Goal: Entertainment & Leisure: Consume media (video, audio)

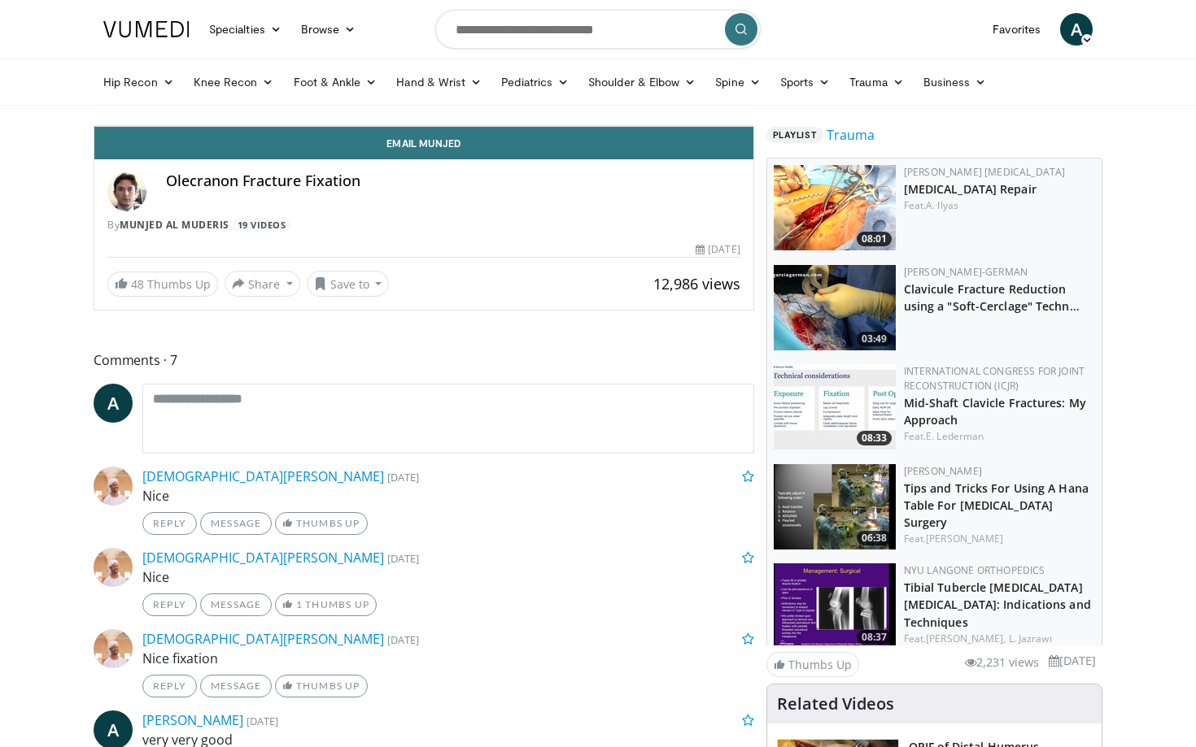
click at [447, 149] on icon "Video Player" at bounding box center [424, 126] width 46 height 46
click at [252, 94] on div "Progress Bar" at bounding box center [253, 90] width 2 height 7
click at [315, 94] on div "Progress Bar" at bounding box center [316, 90] width 2 height 7
click at [409, 94] on div "Progress Bar" at bounding box center [410, 90] width 2 height 7
click at [417, 94] on div "Loaded : 34.97% 2:29 2:29" at bounding box center [423, 85] width 659 height 15
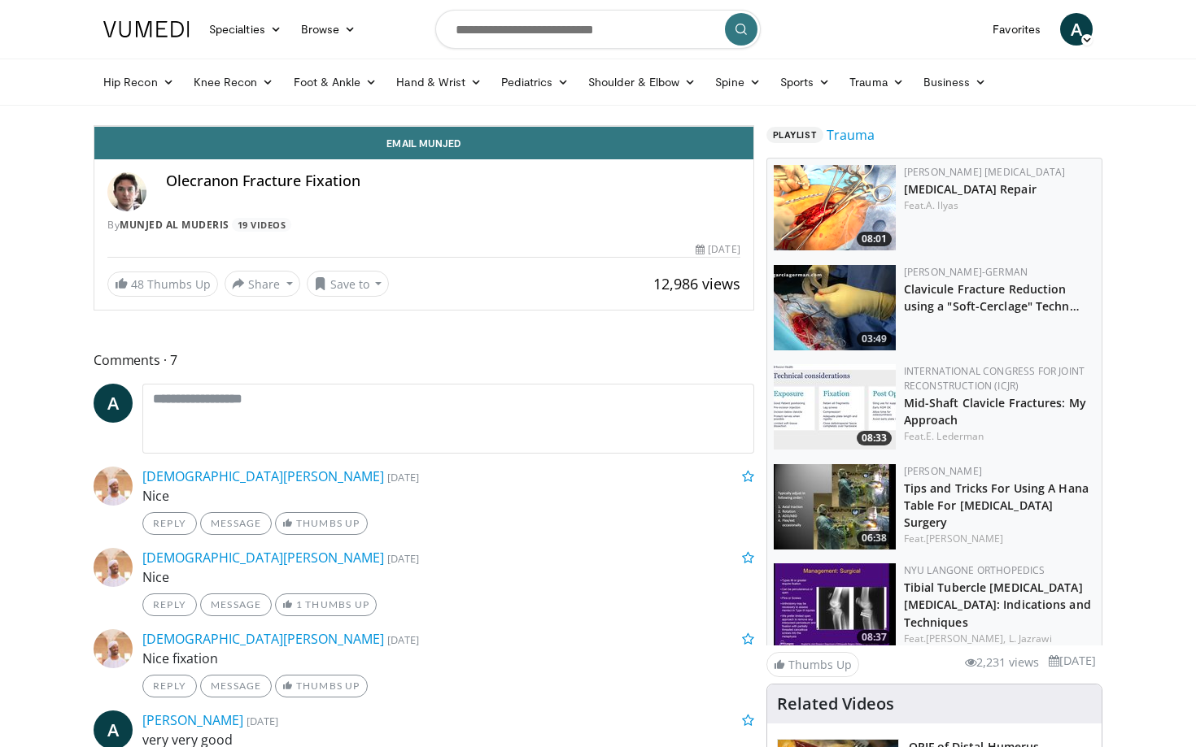
click at [601, 94] on div "Progress Bar" at bounding box center [602, 90] width 2 height 7
click at [704, 94] on div "Progress Bar" at bounding box center [705, 90] width 2 height 7
click at [767, 94] on div "Progress Bar" at bounding box center [768, 90] width 2 height 7
click at [730, 127] on video-js "**********" at bounding box center [423, 126] width 659 height 1
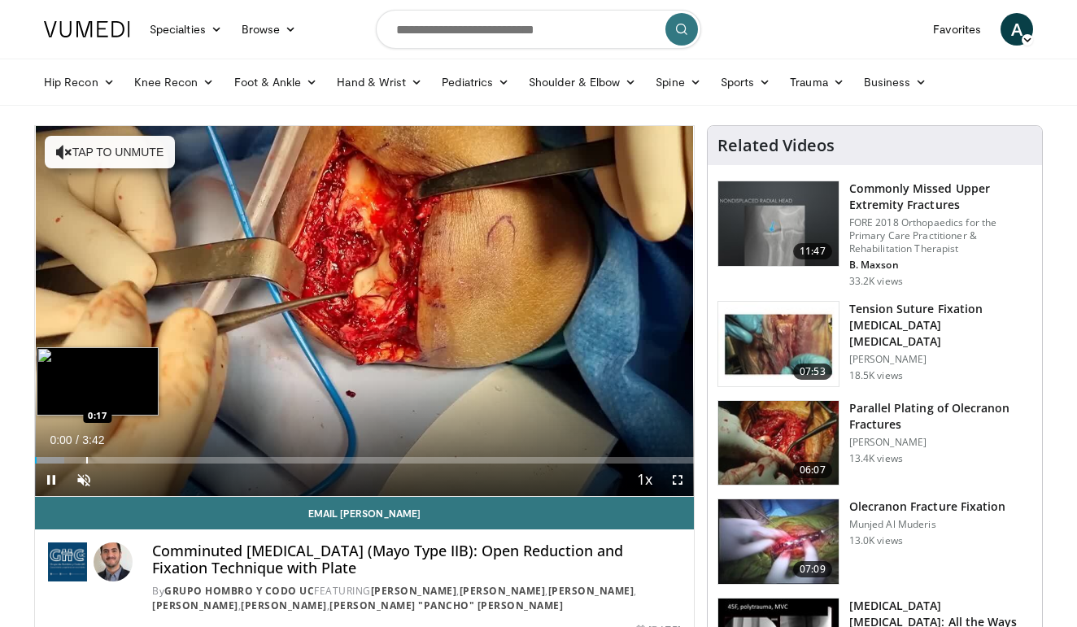
click at [86, 459] on div "Progress Bar" at bounding box center [87, 460] width 2 height 7
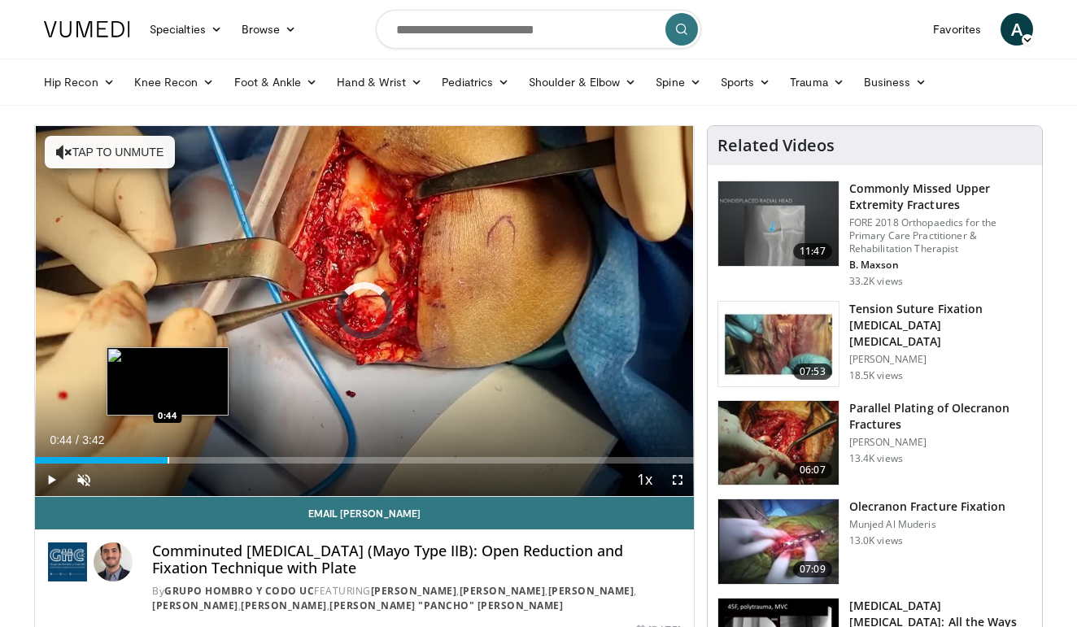
click at [168, 455] on div "Loaded : 17.72% 0:44 0:44" at bounding box center [364, 455] width 659 height 15
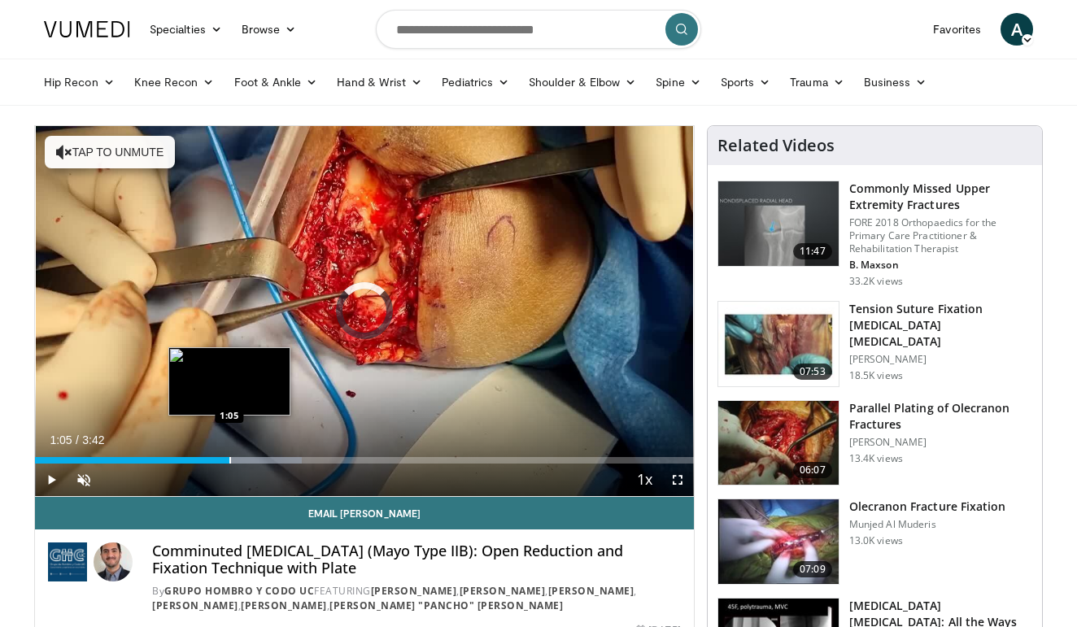
click at [229, 463] on div "Progress Bar" at bounding box center [230, 460] width 2 height 7
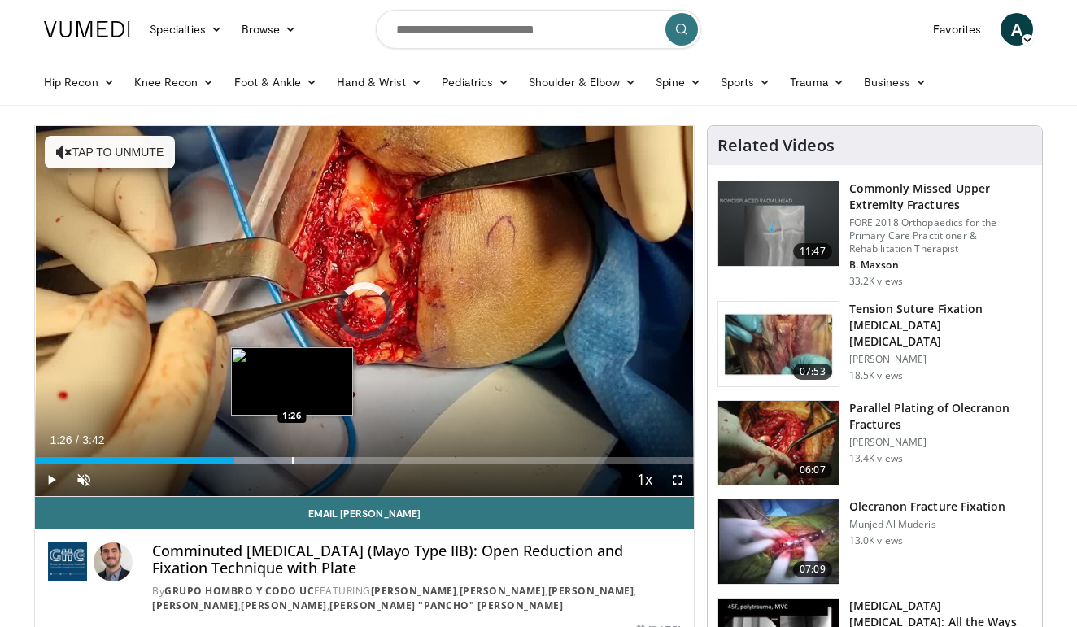
click at [292, 457] on div "Progress Bar" at bounding box center [293, 460] width 2 height 7
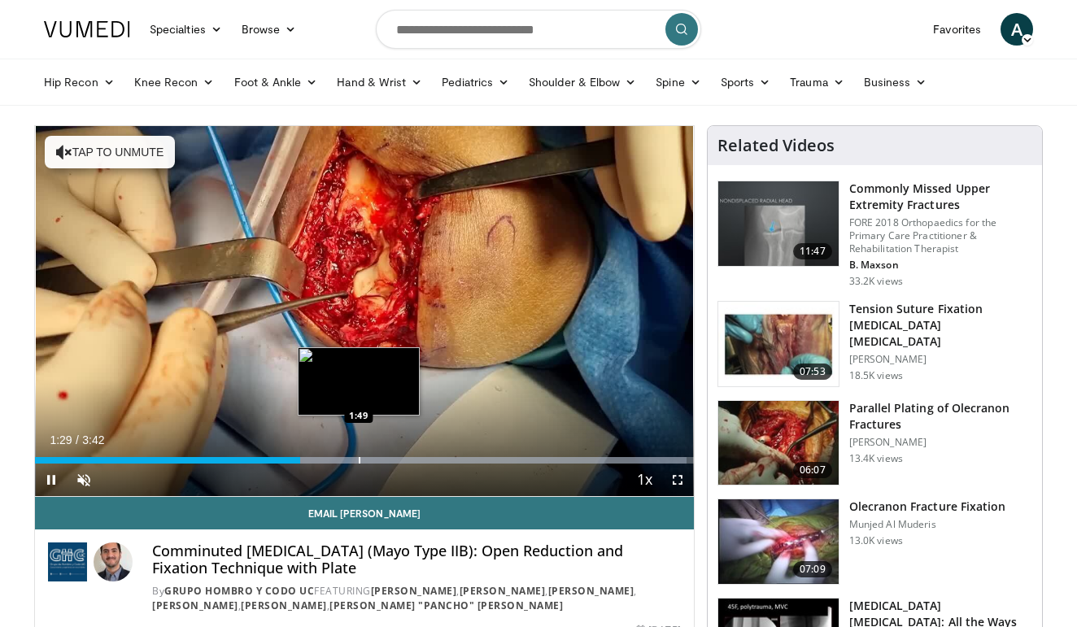
click at [360, 460] on div "Progress Bar" at bounding box center [360, 460] width 2 height 7
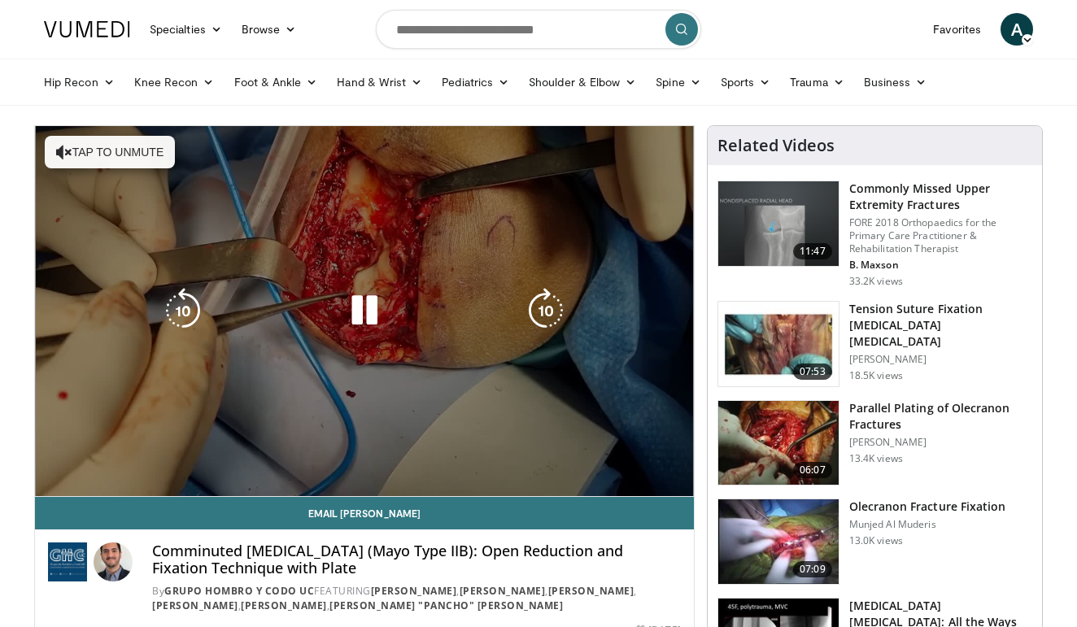
click at [425, 460] on video-js "**********" at bounding box center [364, 311] width 659 height 371
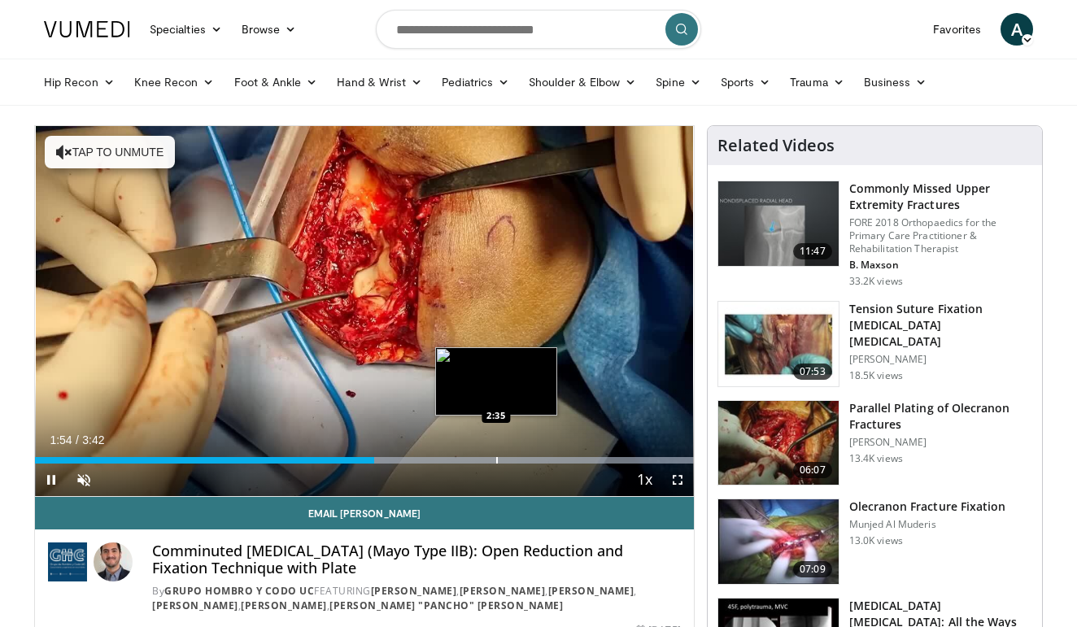
click at [496, 460] on div "Progress Bar" at bounding box center [497, 460] width 2 height 7
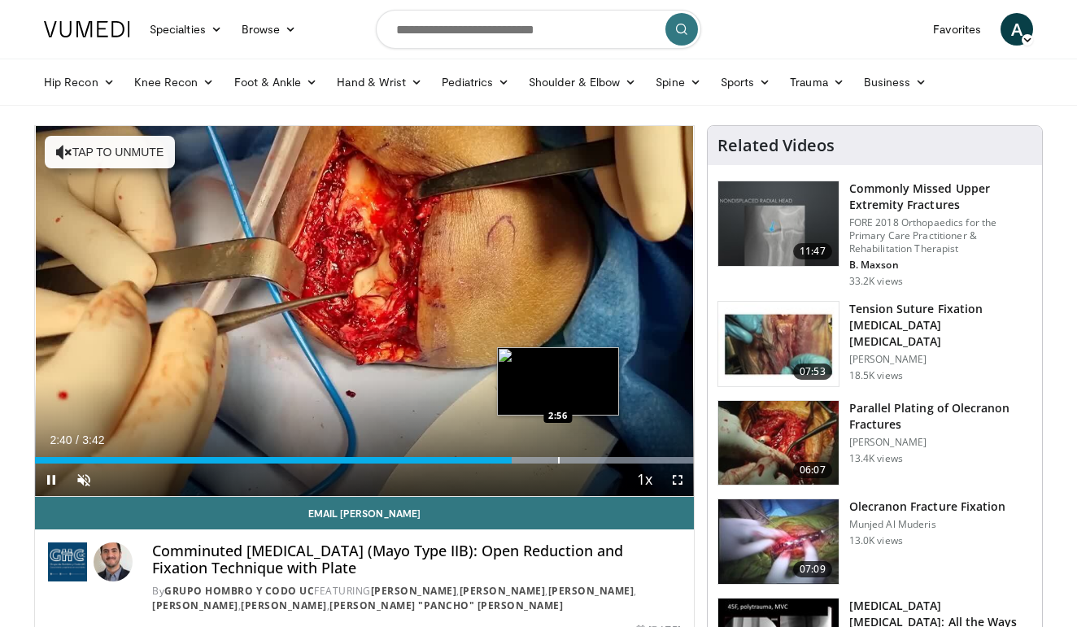
click at [558, 457] on div "Progress Bar" at bounding box center [559, 460] width 2 height 7
click at [587, 455] on div "Loaded : 99.96% 2:59 3:06" at bounding box center [364, 455] width 659 height 15
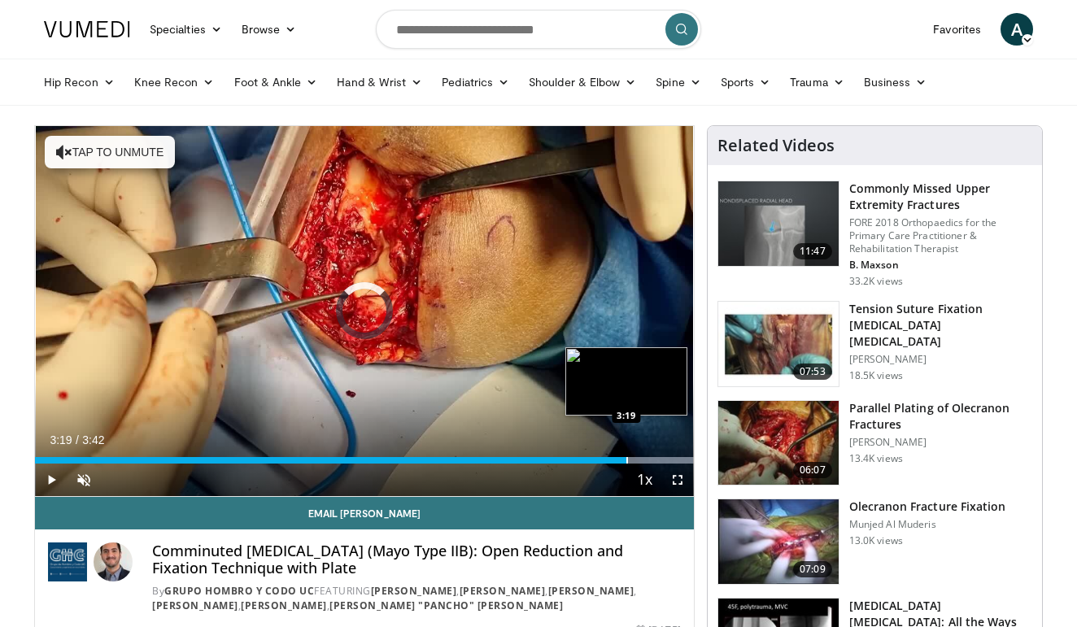
click at [626, 457] on div "Progress Bar" at bounding box center [627, 460] width 2 height 7
